Goal: Find specific page/section: Find specific page/section

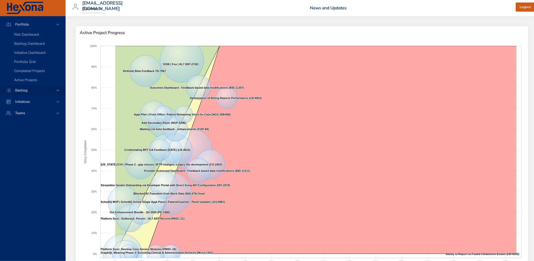
click at [25, 91] on span "Backlog" at bounding box center [21, 90] width 20 height 5
click at [23, 46] on span "Backlog Details" at bounding box center [26, 45] width 24 height 5
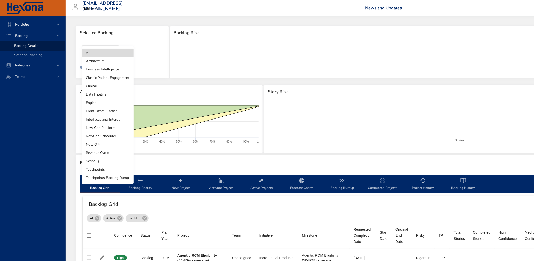
click at [111, 49] on body "Portfolio Backlog Backlog Details Scenario Planning Initiatives Teams [EMAIL_AD…" at bounding box center [267, 130] width 534 height 261
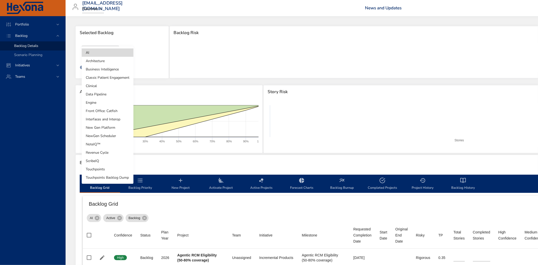
click at [111, 150] on li "Revenue Cycle" at bounding box center [108, 152] width 52 height 8
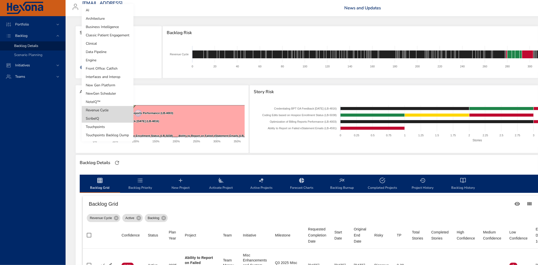
click at [11, 181] on div at bounding box center [269, 132] width 538 height 265
click at [47, 167] on div at bounding box center [269, 132] width 538 height 265
click at [41, 200] on div at bounding box center [269, 132] width 538 height 265
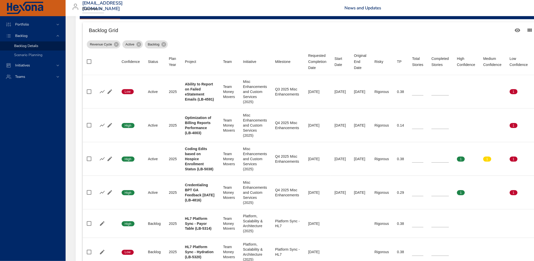
scroll to position [170, 0]
